Goal: Information Seeking & Learning: Check status

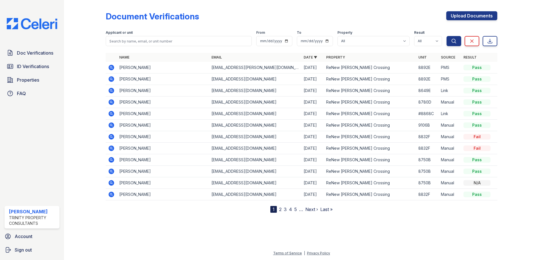
click at [156, 42] on input "search" at bounding box center [179, 41] width 146 height 10
type input "[PERSON_NAME]"
click at [446, 36] on button "Search" at bounding box center [453, 41] width 15 height 10
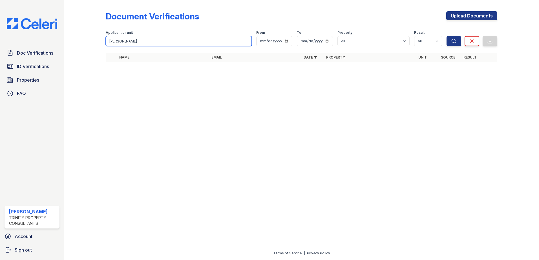
drag, startPoint x: 125, startPoint y: 39, endPoint x: 93, endPoint y: 36, distance: 32.0
click at [93, 36] on div "Document Verifications Upload Documents Filter Applicant or unit [GEOGRAPHIC_DA…" at bounding box center [301, 38] width 457 height 77
type input "[PERSON_NAME]"
click at [446, 36] on button "Search" at bounding box center [453, 41] width 15 height 10
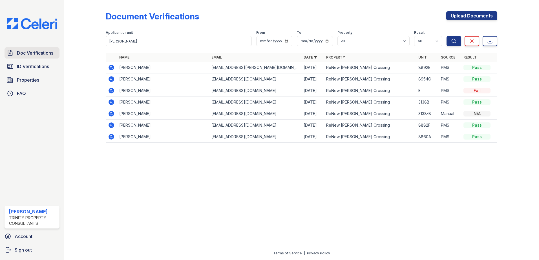
click at [34, 52] on span "Doc Verifications" at bounding box center [35, 53] width 36 height 7
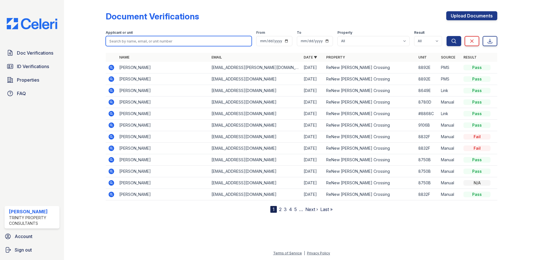
click at [114, 43] on input "search" at bounding box center [179, 41] width 146 height 10
click at [87, 53] on div at bounding box center [89, 107] width 33 height 211
click at [123, 42] on input "search" at bounding box center [179, 41] width 146 height 10
type input "[PERSON_NAME]"
click at [446, 36] on button "Search" at bounding box center [453, 41] width 15 height 10
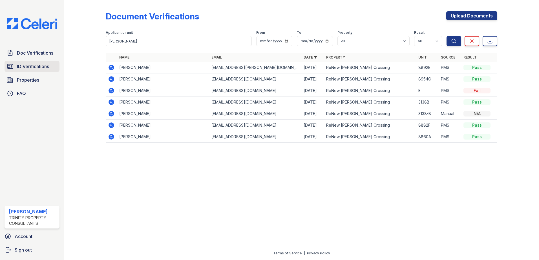
click at [35, 66] on span "ID Verifications" at bounding box center [33, 66] width 32 height 7
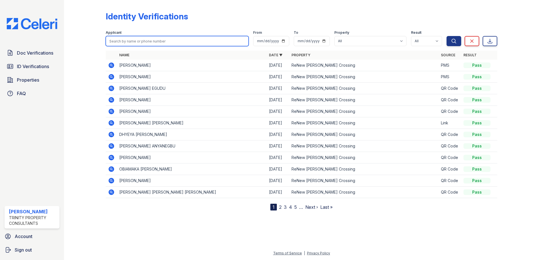
click at [114, 42] on input "search" at bounding box center [177, 41] width 143 height 10
type input "[PERSON_NAME]"
click at [446, 36] on button "Search" at bounding box center [453, 41] width 15 height 10
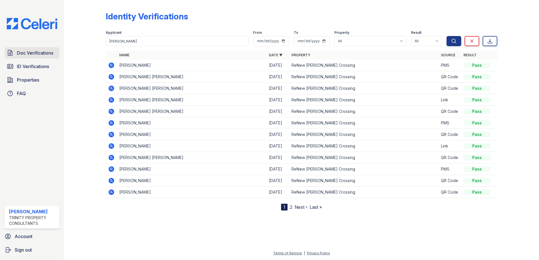
click at [36, 51] on span "Doc Verifications" at bounding box center [35, 53] width 36 height 7
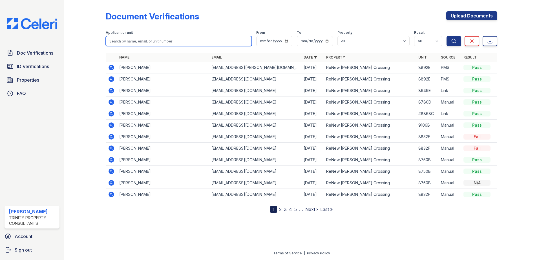
click at [129, 41] on input "search" at bounding box center [179, 41] width 146 height 10
type input "[PERSON_NAME]"
click at [446, 36] on button "Search" at bounding box center [453, 41] width 15 height 10
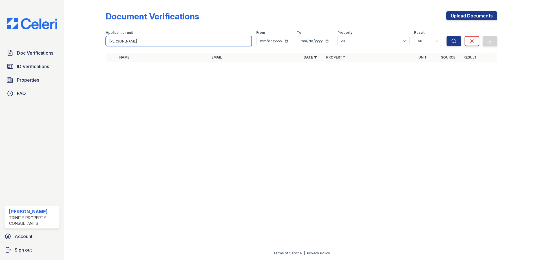
drag, startPoint x: 127, startPoint y: 41, endPoint x: 59, endPoint y: 39, distance: 67.9
click at [59, 39] on div "Doc Verifications ID Verifications Properties FAQ [PERSON_NAME] Trinity Propert…" at bounding box center [269, 130] width 539 height 260
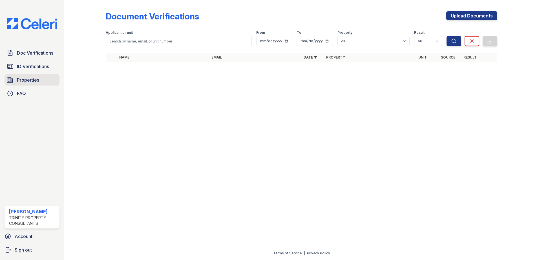
click at [32, 77] on span "Properties" at bounding box center [28, 80] width 22 height 7
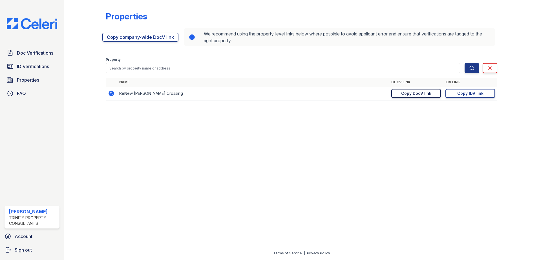
click at [403, 94] on div "Copy DocV link" at bounding box center [416, 94] width 30 height 6
click at [472, 96] on div "Copy IDV link" at bounding box center [470, 94] width 26 height 6
click at [36, 53] on span "Doc Verifications" at bounding box center [35, 53] width 36 height 7
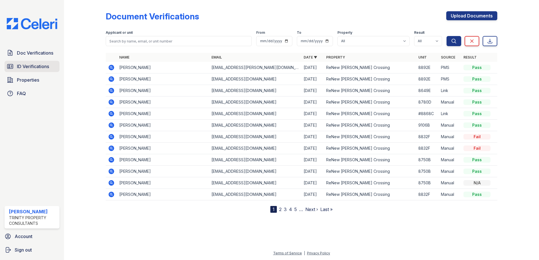
click at [19, 65] on span "ID Verifications" at bounding box center [33, 66] width 32 height 7
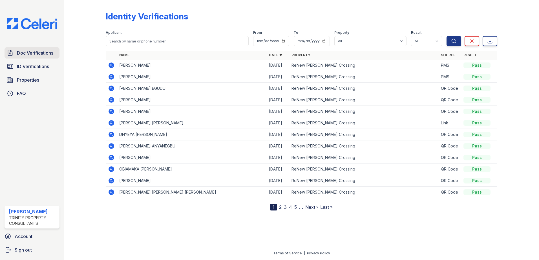
click at [44, 55] on span "Doc Verifications" at bounding box center [35, 53] width 36 height 7
